Goal: Obtain resource: Download file/media

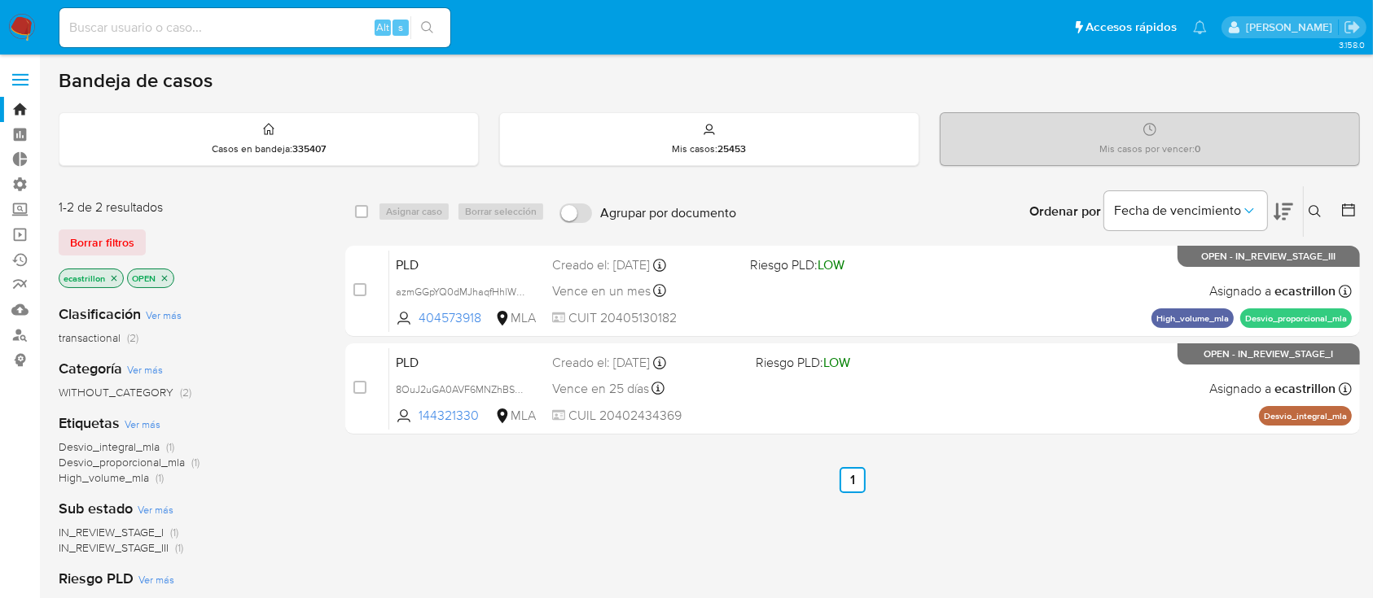
drag, startPoint x: 69, startPoint y: 231, endPoint x: 94, endPoint y: 231, distance: 25.2
click at [70, 231] on span "Borrar filtros" at bounding box center [102, 242] width 64 height 23
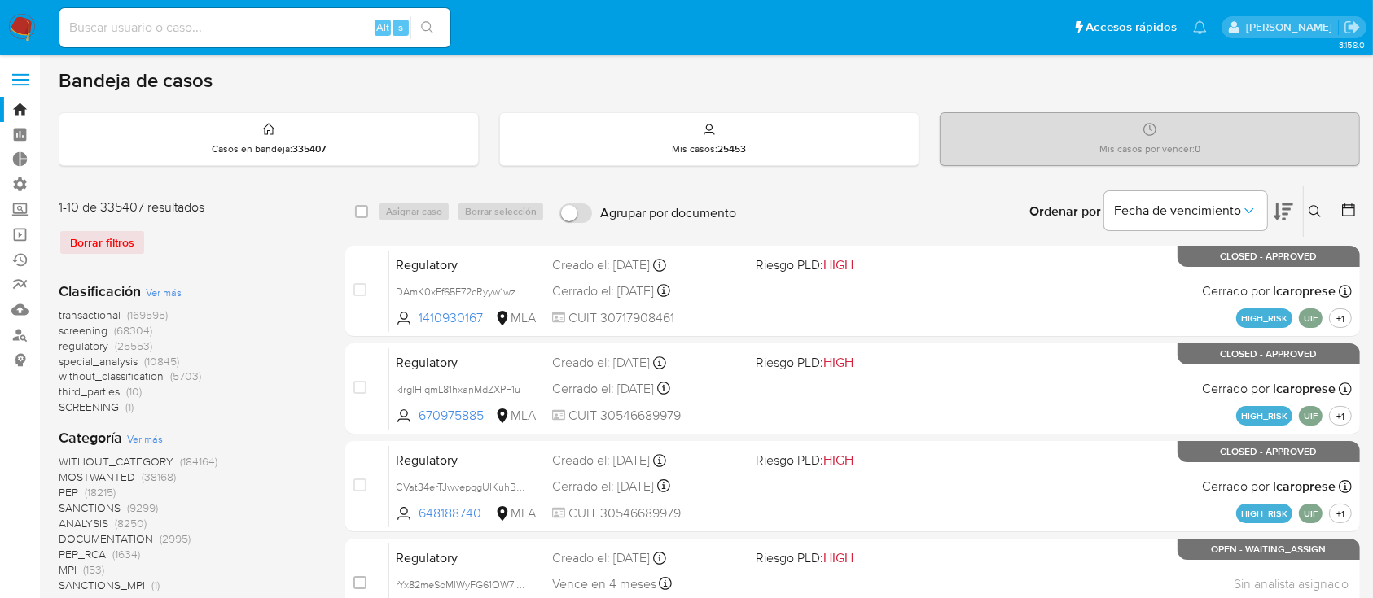
click at [1310, 212] on icon at bounding box center [1314, 211] width 12 height 12
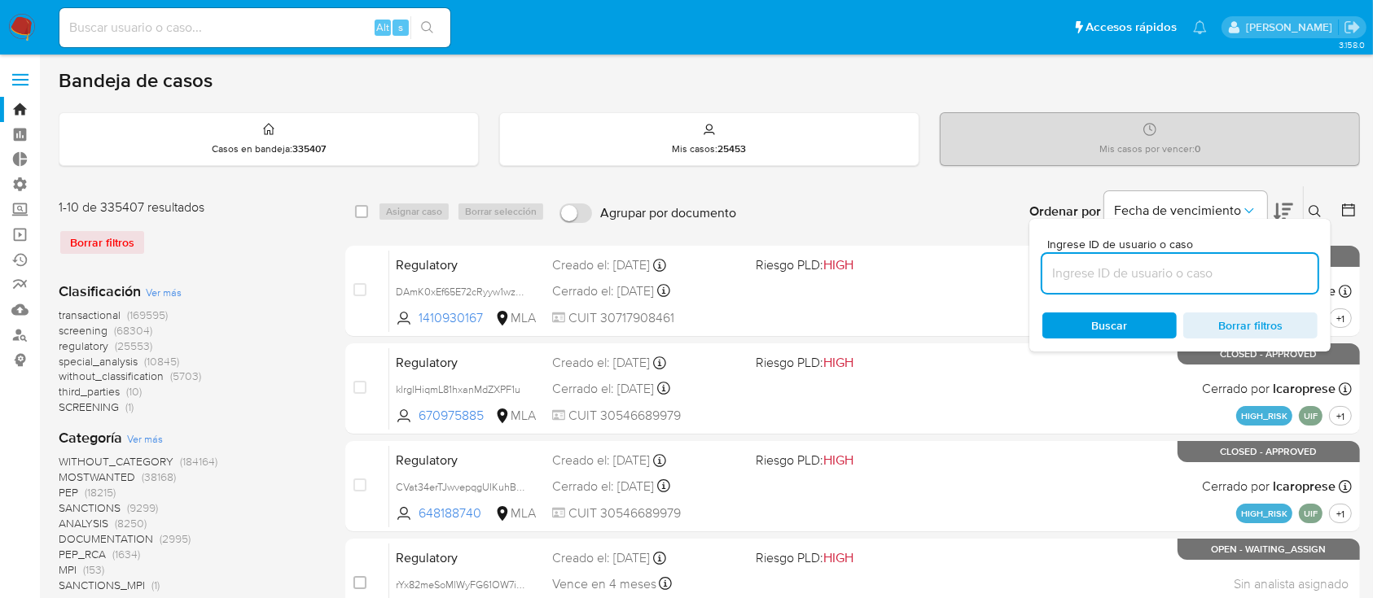
click at [1257, 269] on input at bounding box center [1179, 273] width 275 height 21
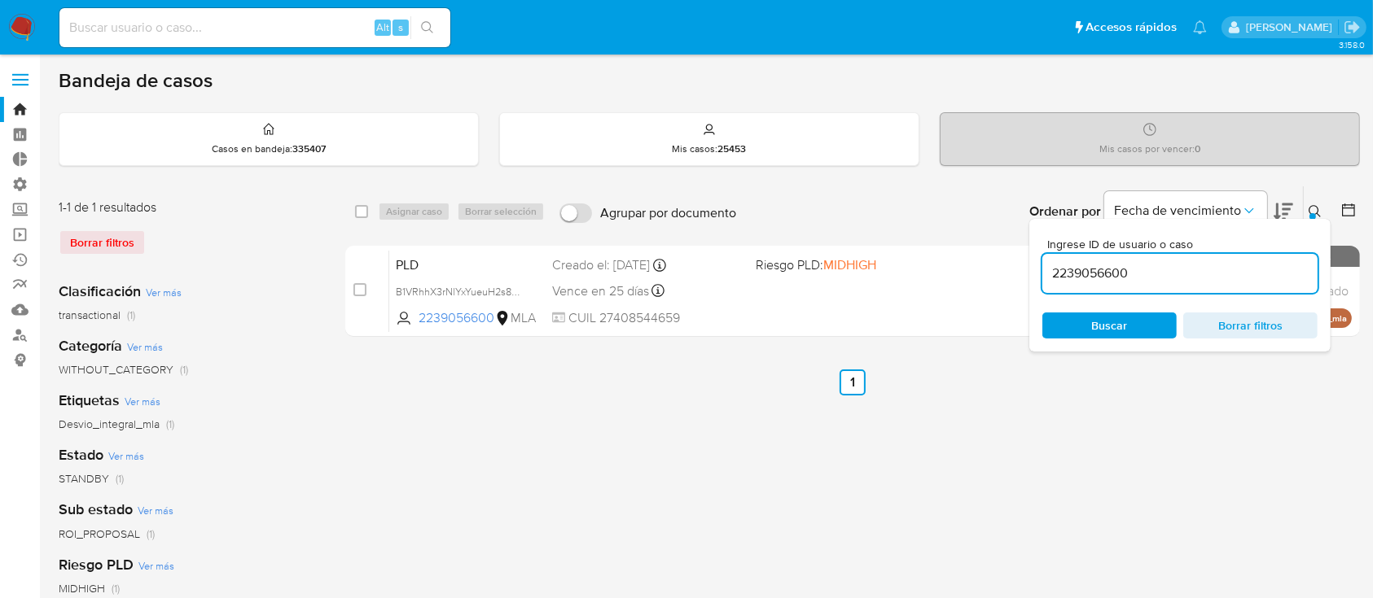
click at [1316, 205] on icon at bounding box center [1314, 211] width 12 height 12
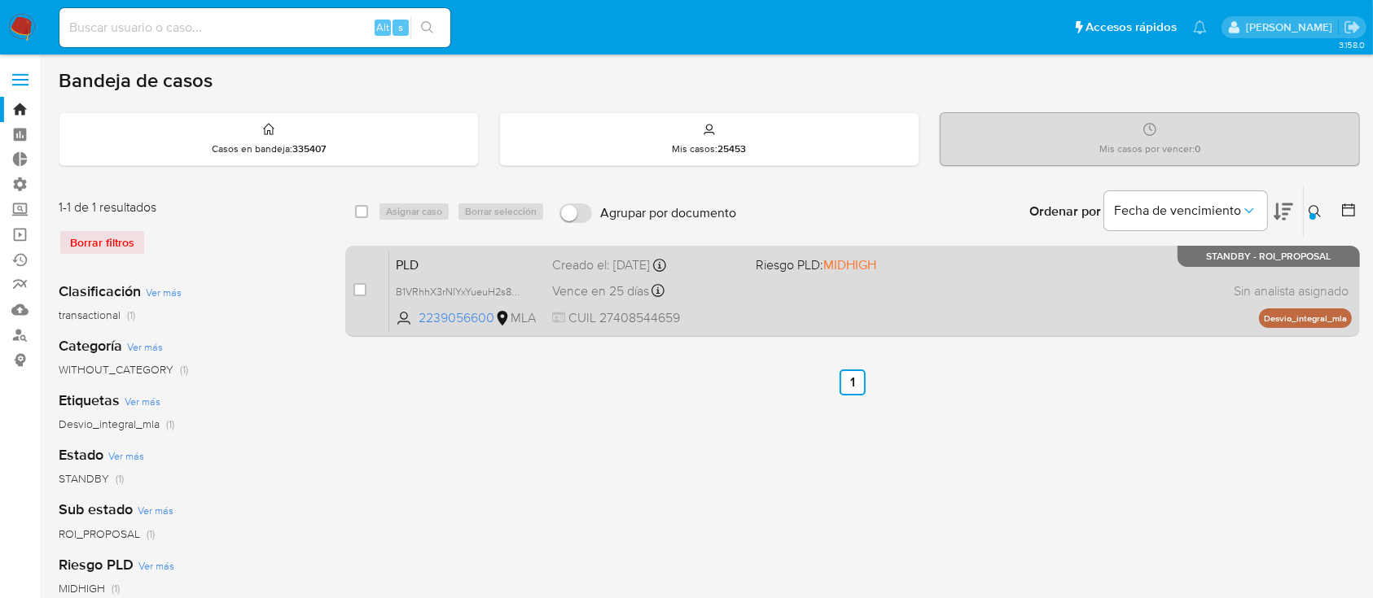
click at [901, 291] on div "PLD B1VRhhX3rNlYxYueuH2s8BBF 2239056600 MLA Riesgo PLD: MIDHIGH Creado el: 12/0…" at bounding box center [870, 291] width 962 height 82
click at [885, 251] on div "PLD B1VRhhX3rNlYxYueuH2s8BBF 2239056600 MLA Riesgo PLD: MIDHIGH Creado el: 12/0…" at bounding box center [870, 291] width 962 height 82
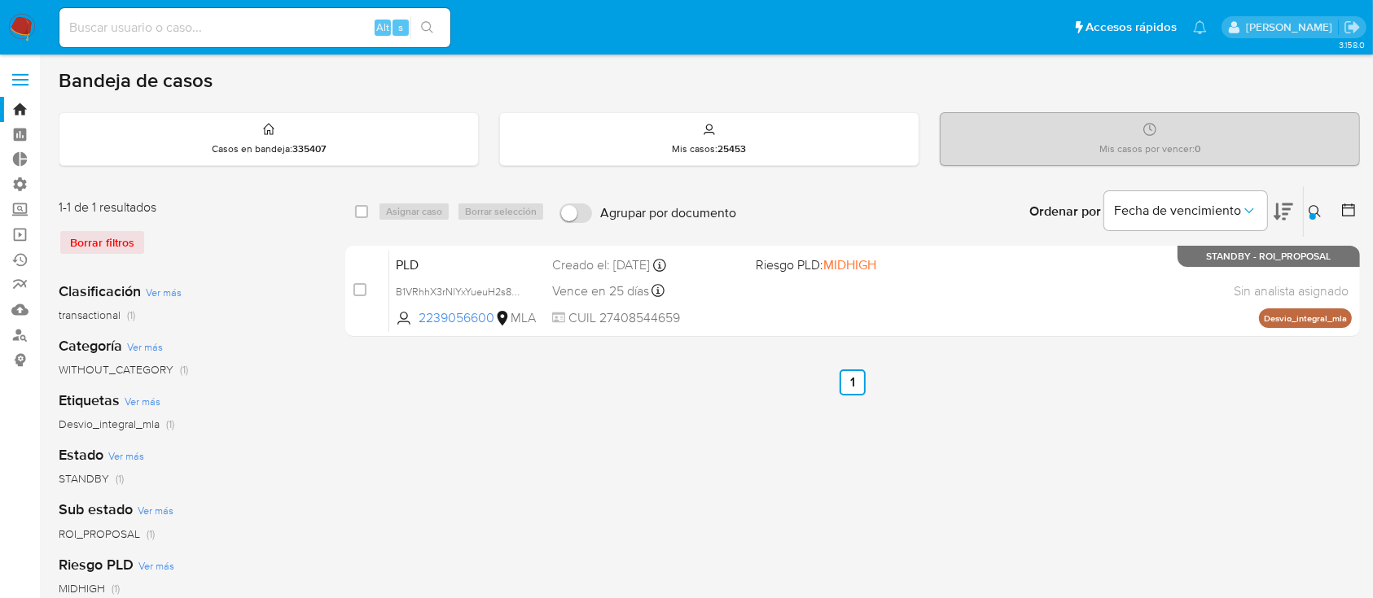
click at [1319, 209] on icon at bounding box center [1314, 211] width 13 height 13
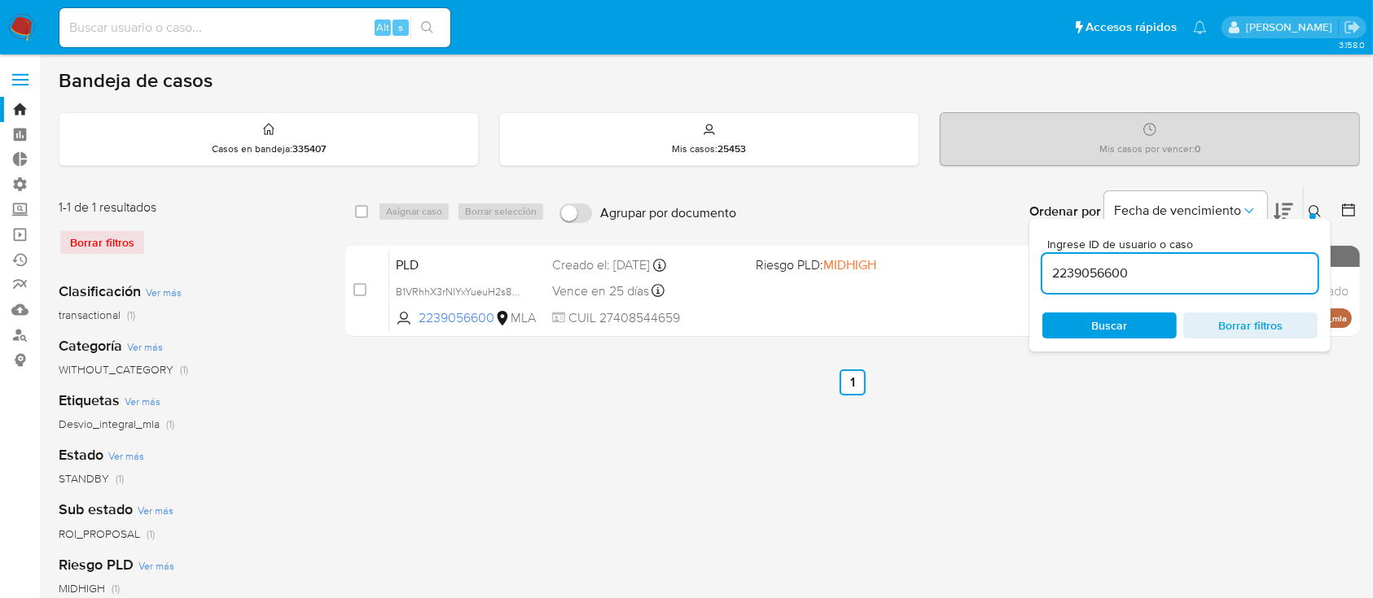
click at [1231, 265] on input "2239056600" at bounding box center [1179, 273] width 275 height 21
type input "2475237481"
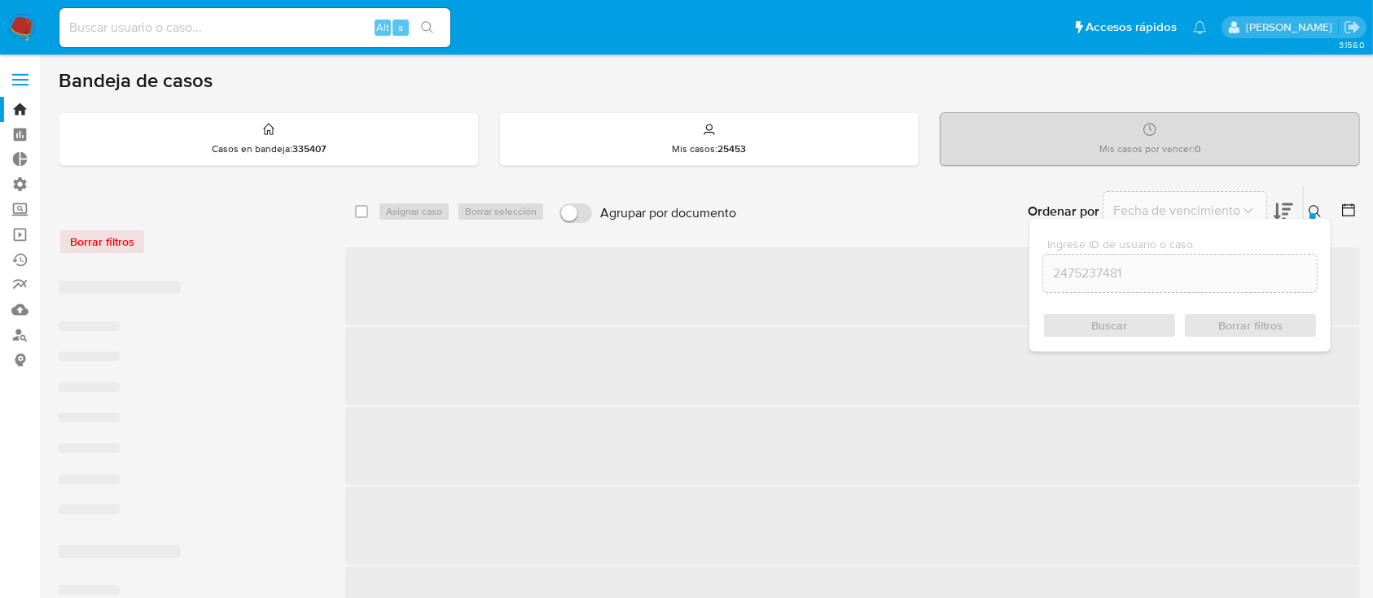
click at [1311, 213] on div at bounding box center [1312, 216] width 7 height 7
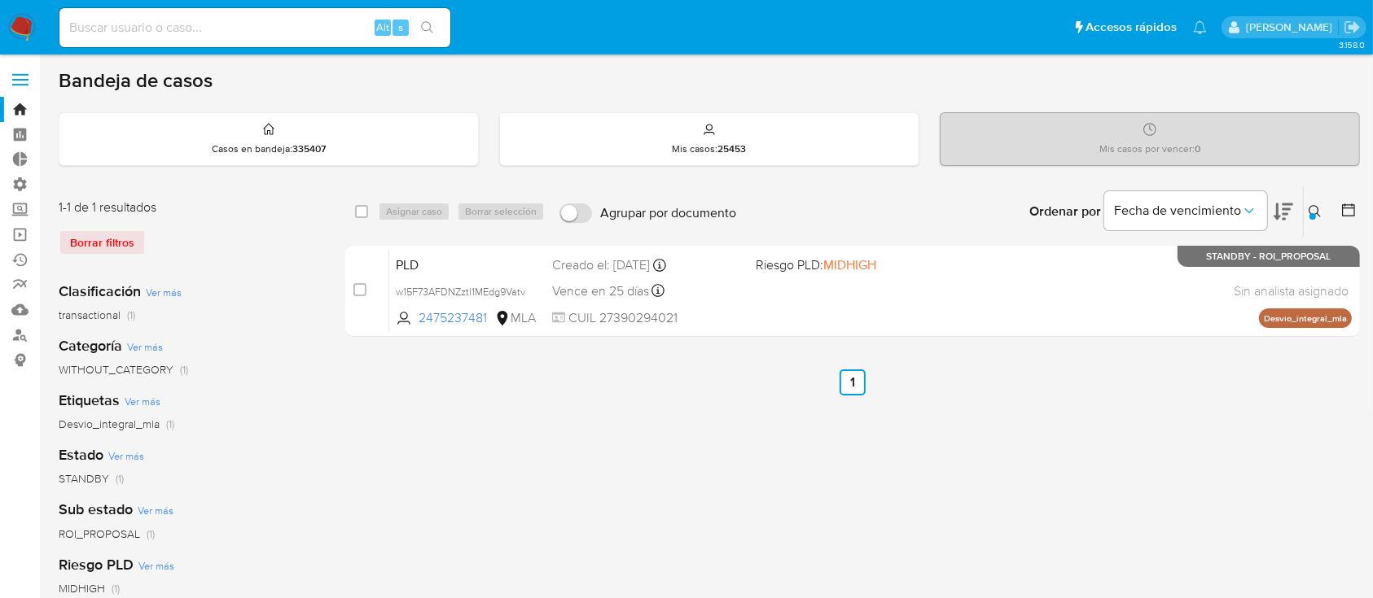
click at [903, 274] on div "PLD w15F73AFDNZztl1MEdg9Vatv 2475237481 MLA Riesgo PLD: MIDHIGH Creado el: 12/0…" at bounding box center [870, 291] width 962 height 82
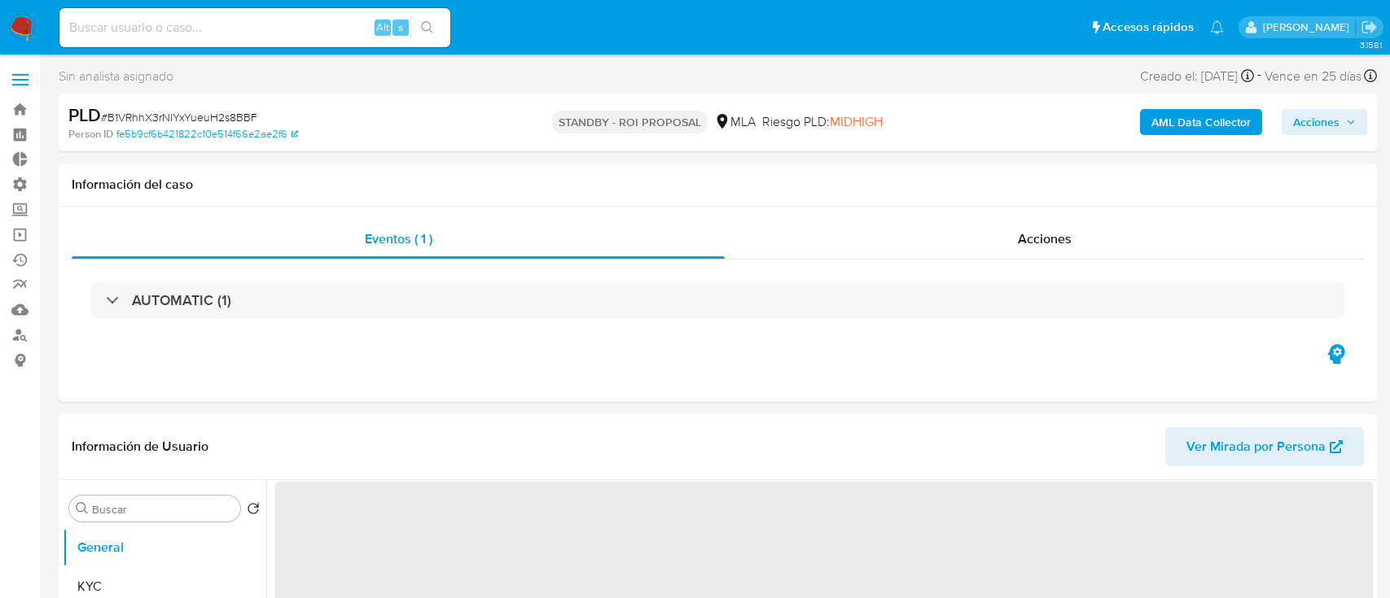
select select "10"
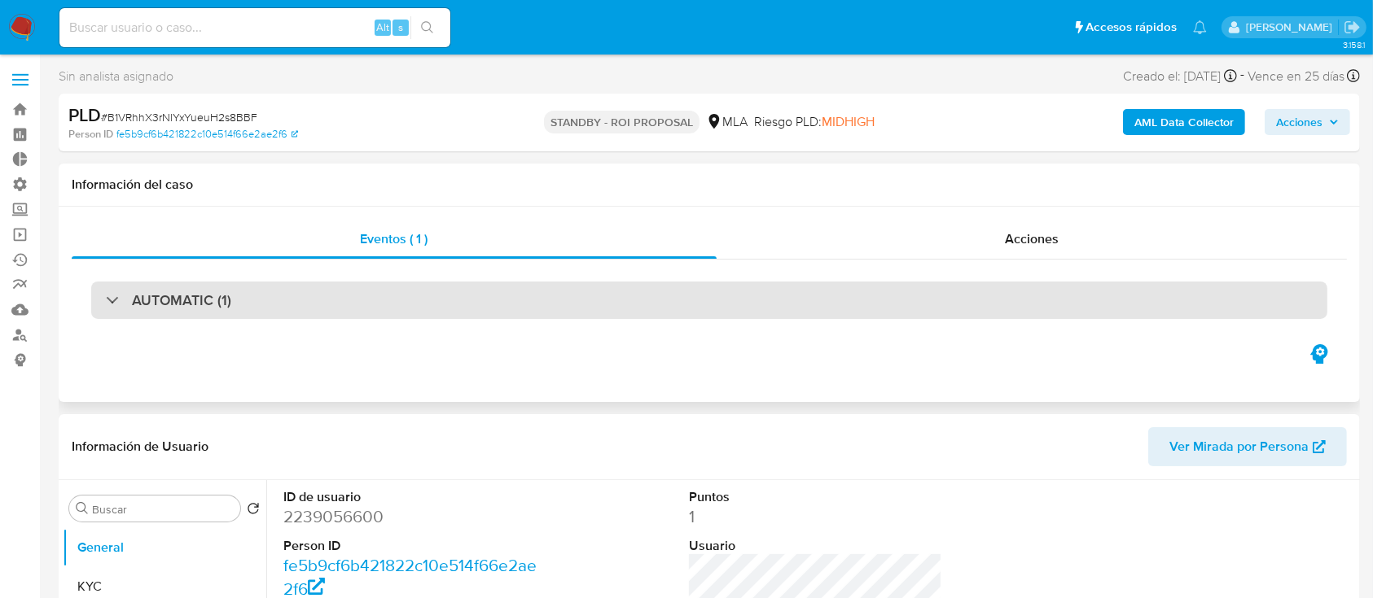
drag, startPoint x: 808, startPoint y: 258, endPoint x: 813, endPoint y: 290, distance: 32.3
click at [813, 290] on div "Eventos ( 1 ) Acciones AUTOMATIC (1)" at bounding box center [709, 280] width 1275 height 121
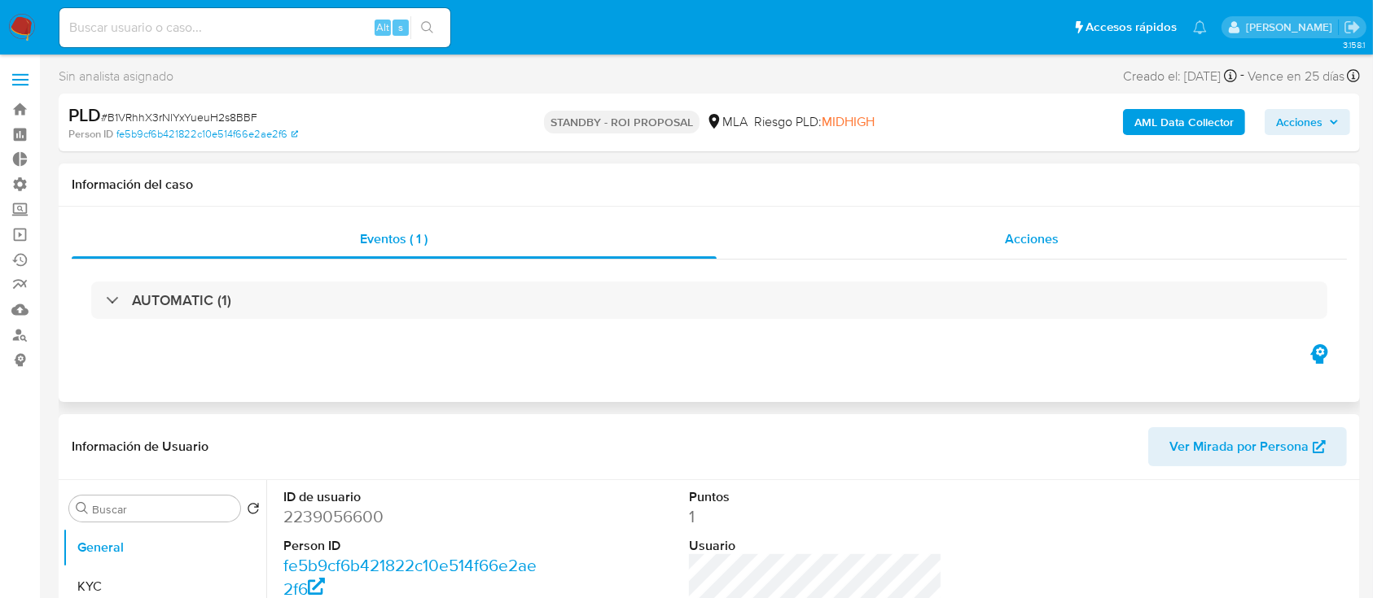
click at [819, 232] on div "Acciones" at bounding box center [1031, 239] width 631 height 39
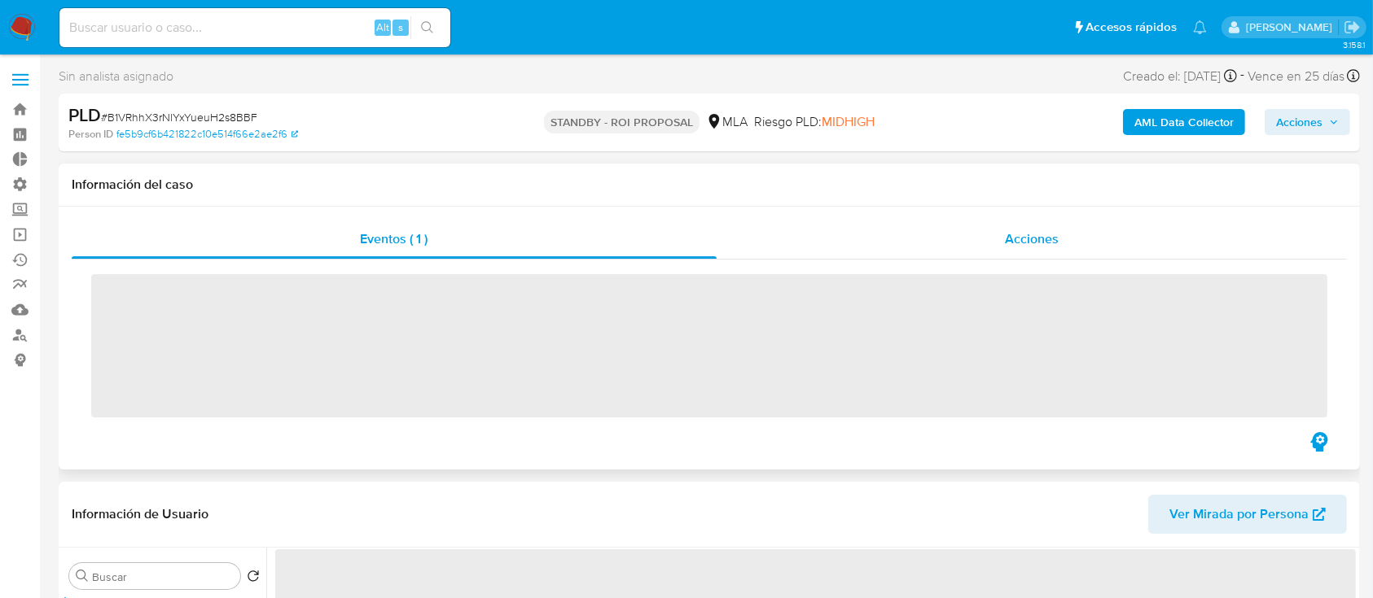
drag, startPoint x: 941, startPoint y: 244, endPoint x: 892, endPoint y: 252, distance: 49.5
click at [941, 243] on div "Acciones" at bounding box center [1031, 239] width 631 height 39
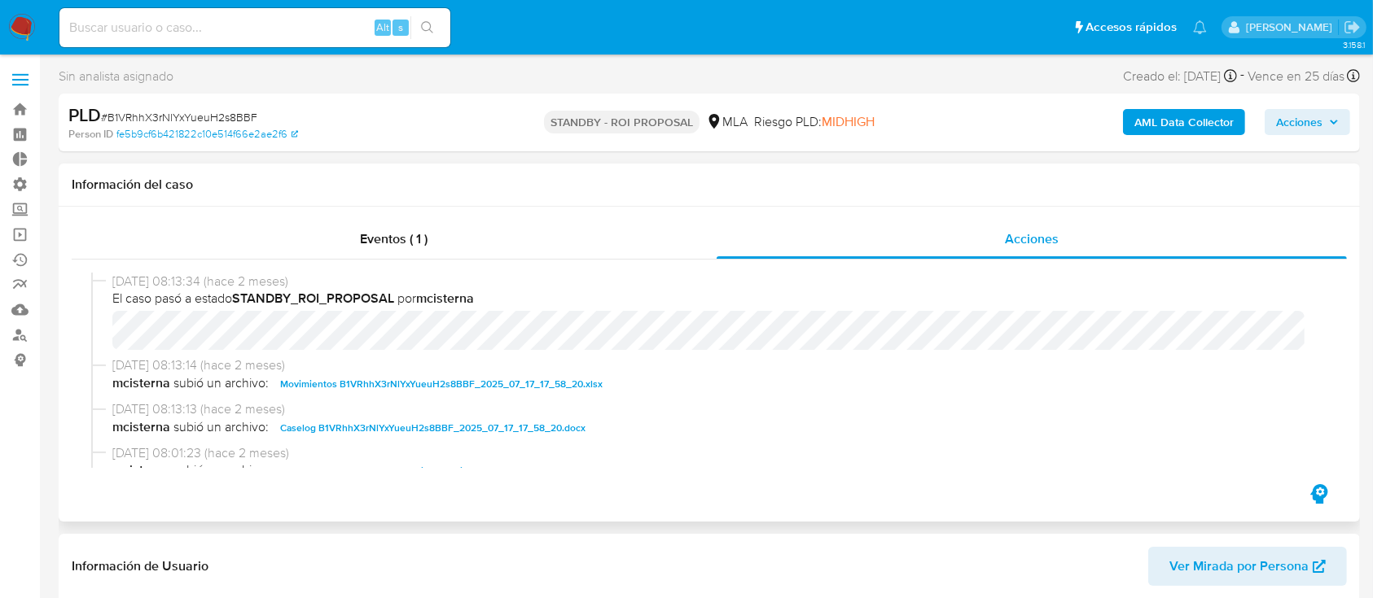
select select "10"
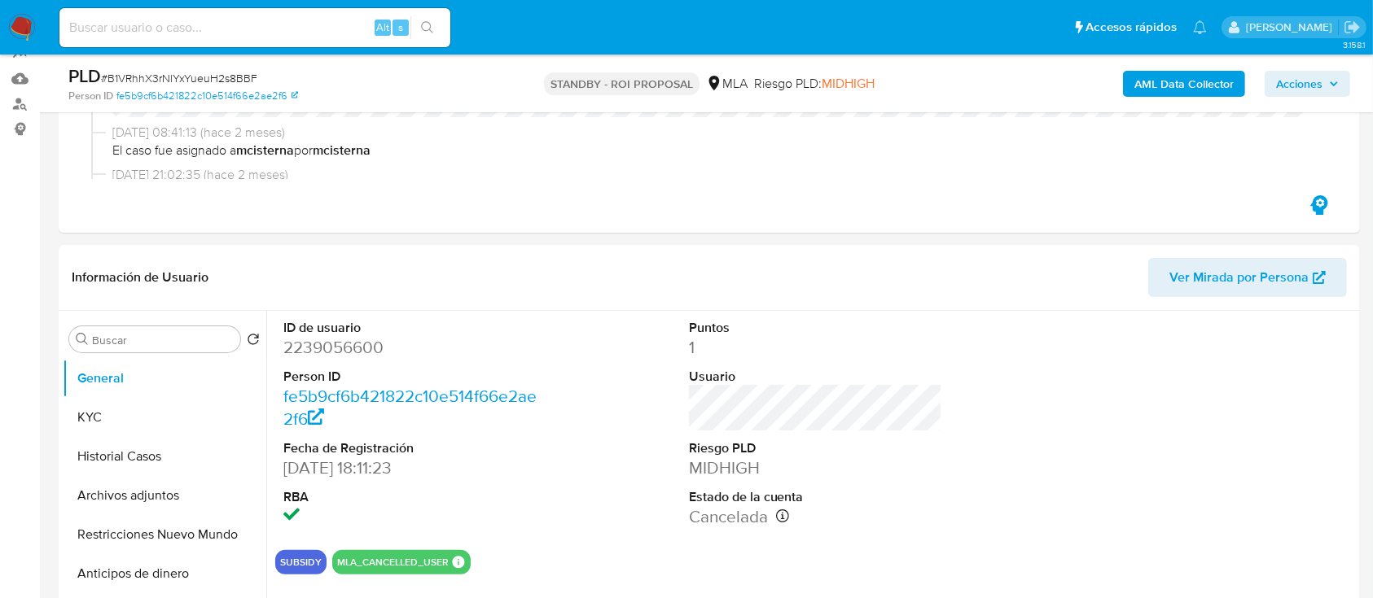
scroll to position [243, 0]
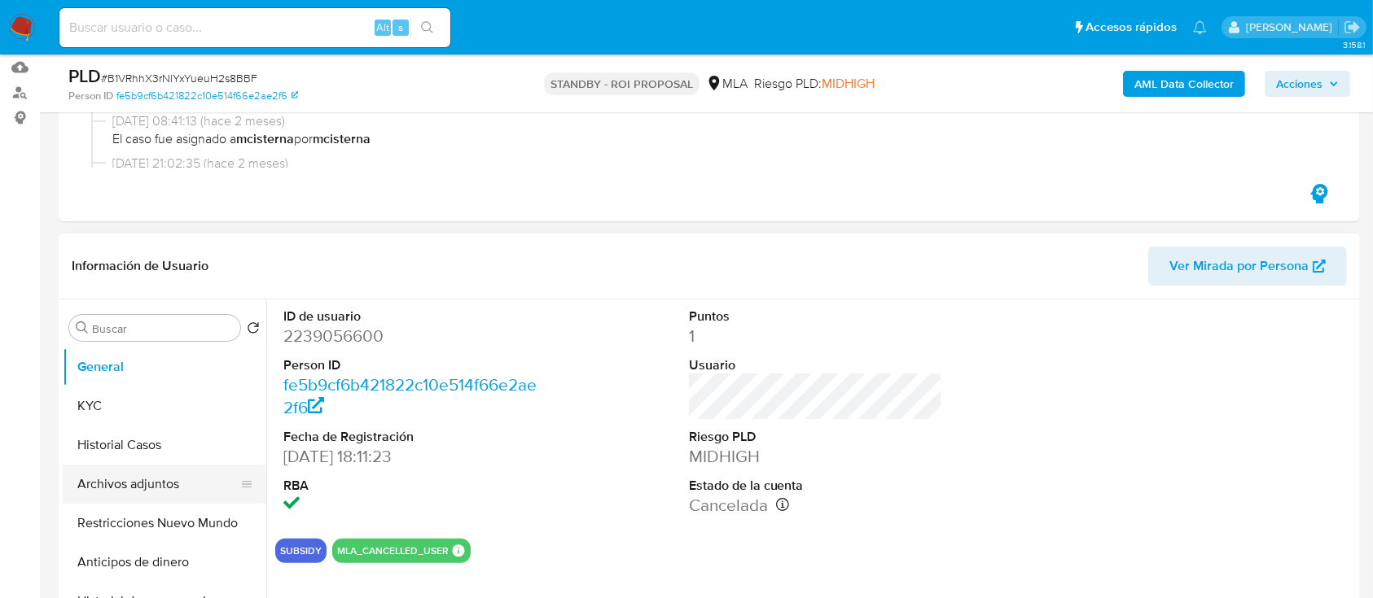
click at [162, 492] on button "Archivos adjuntos" at bounding box center [158, 484] width 190 height 39
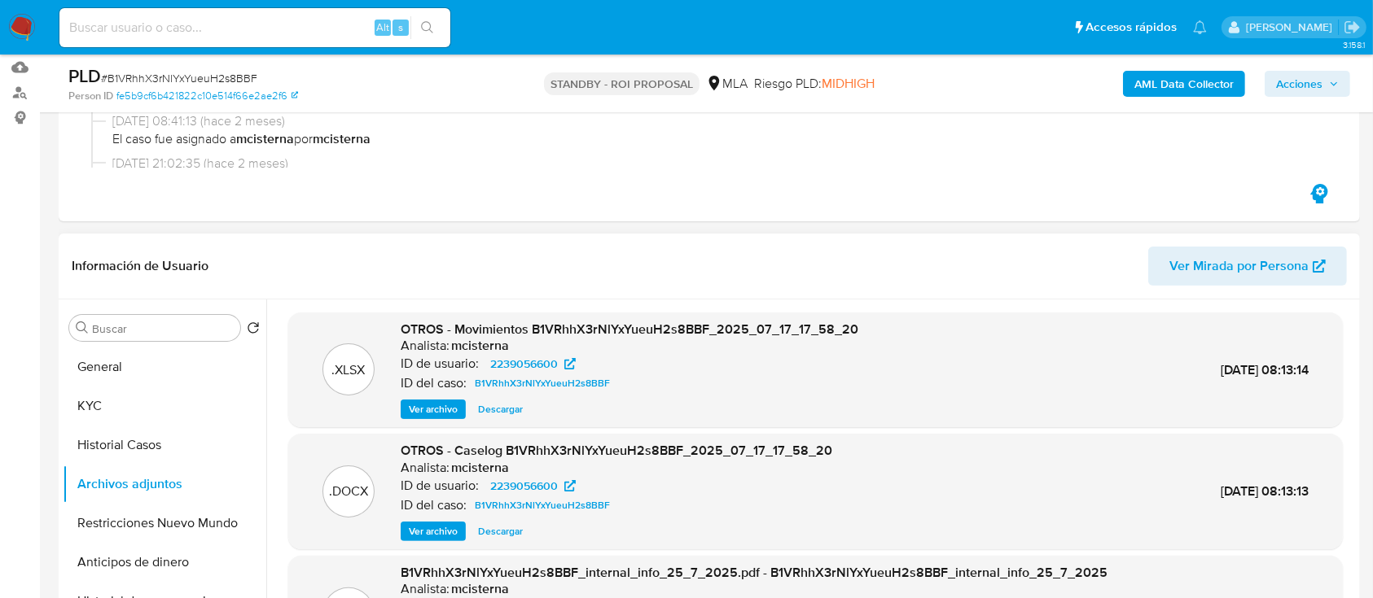
click at [498, 529] on span "Descargar" at bounding box center [500, 531] width 45 height 16
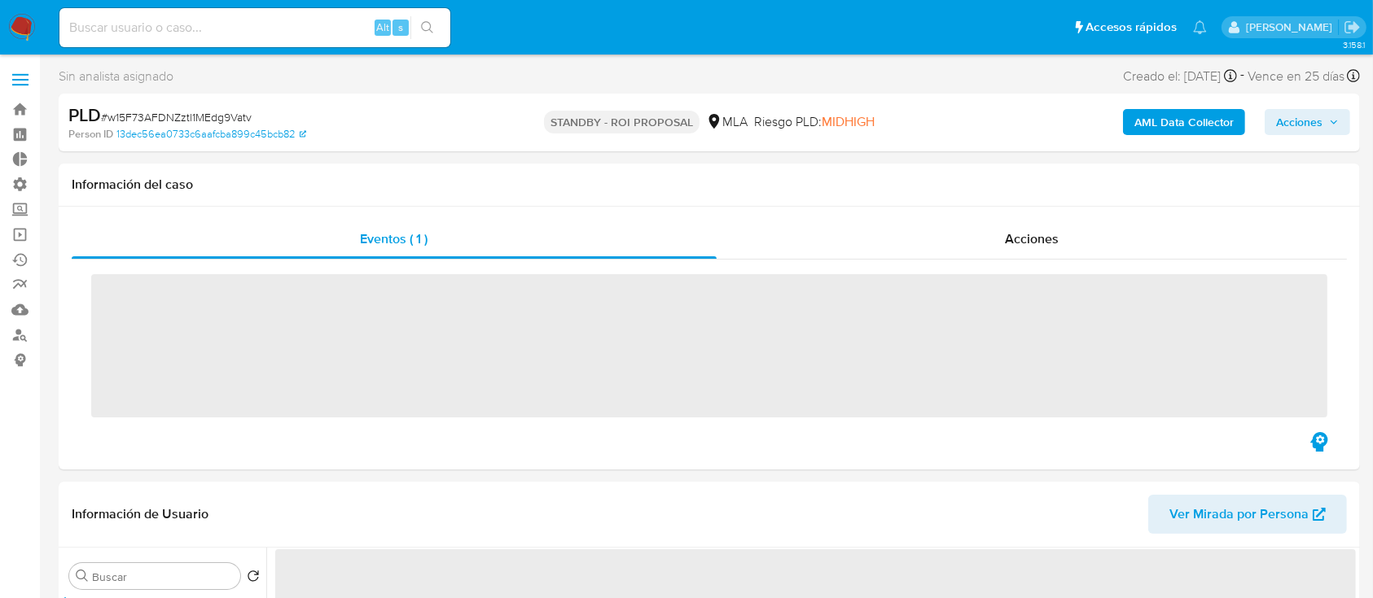
click at [953, 256] on div "Acciones" at bounding box center [1031, 239] width 631 height 39
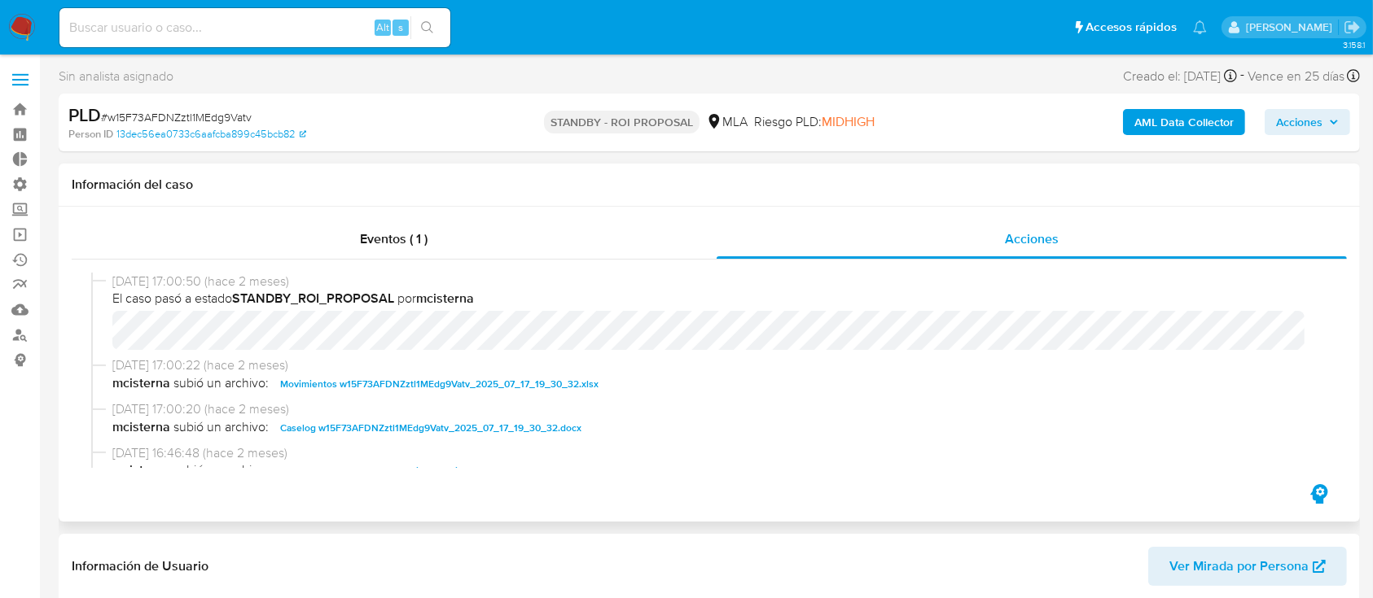
select select "10"
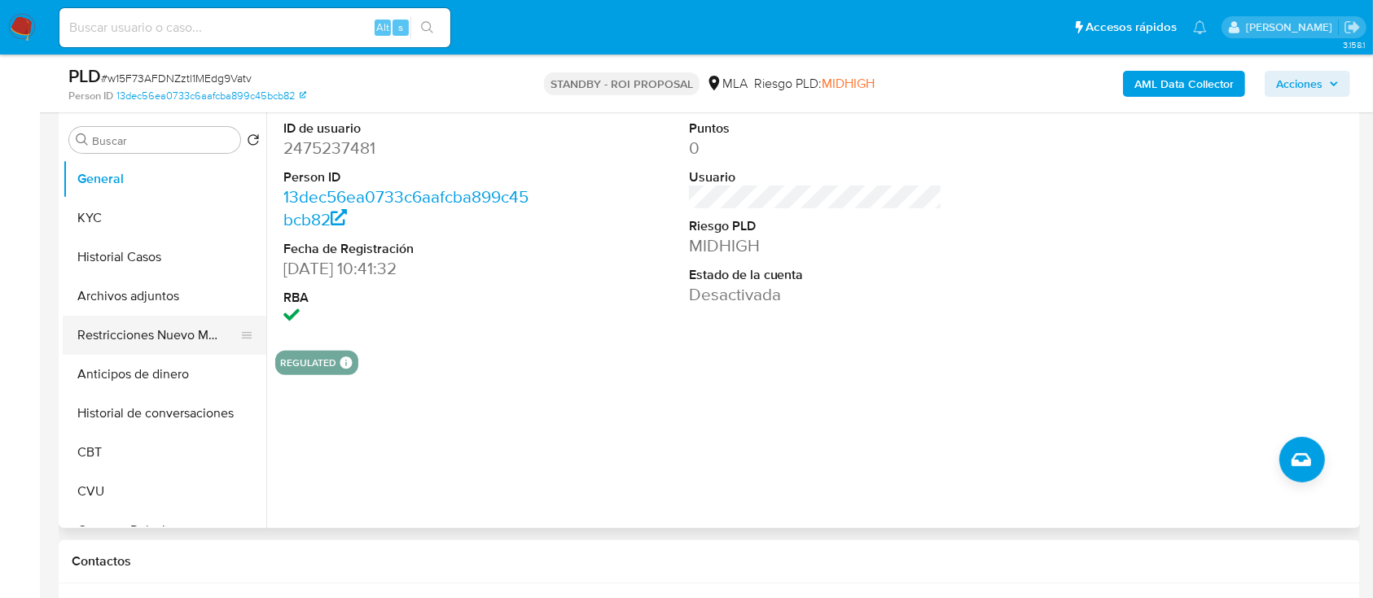
scroll to position [434, 0]
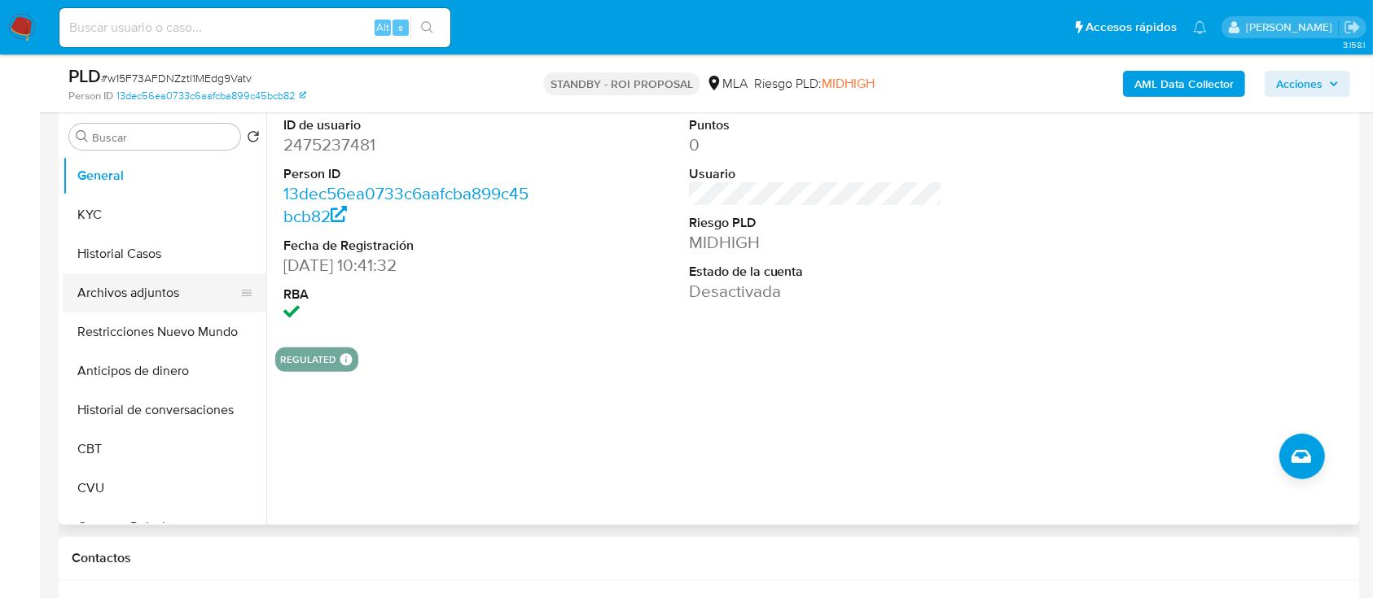
click at [120, 291] on button "Archivos adjuntos" at bounding box center [158, 293] width 190 height 39
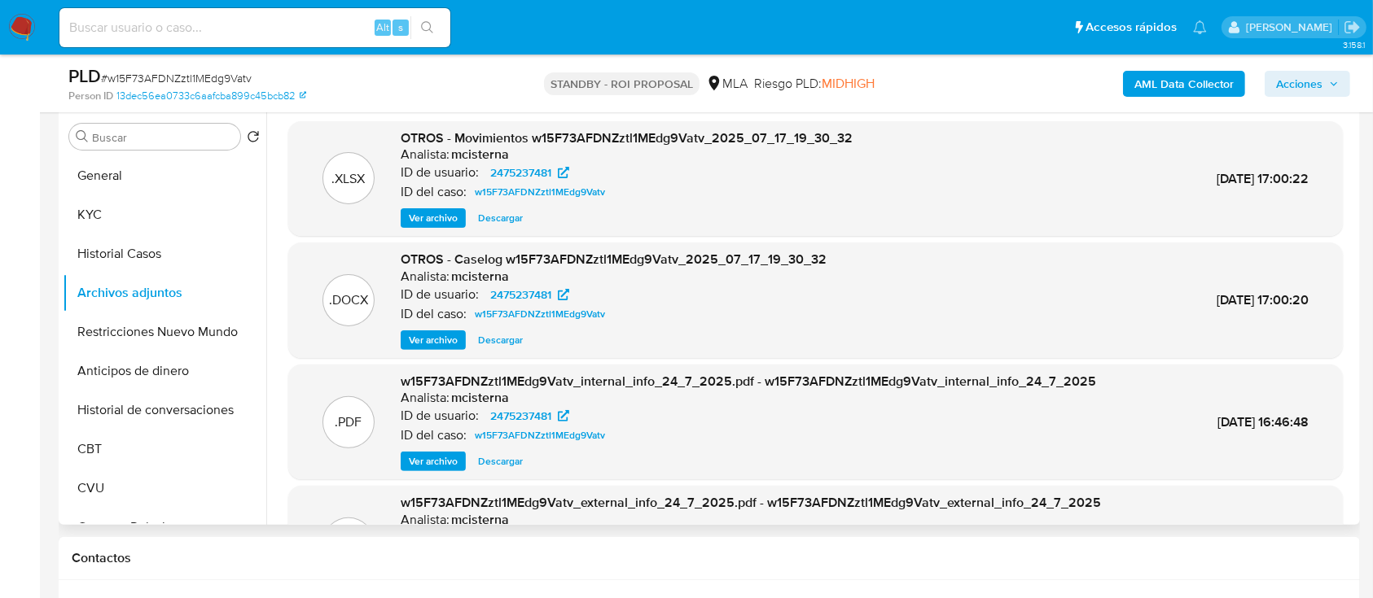
click at [499, 335] on span "Descargar" at bounding box center [500, 340] width 45 height 16
